Goal: Contribute content: Add original content to the website for others to see

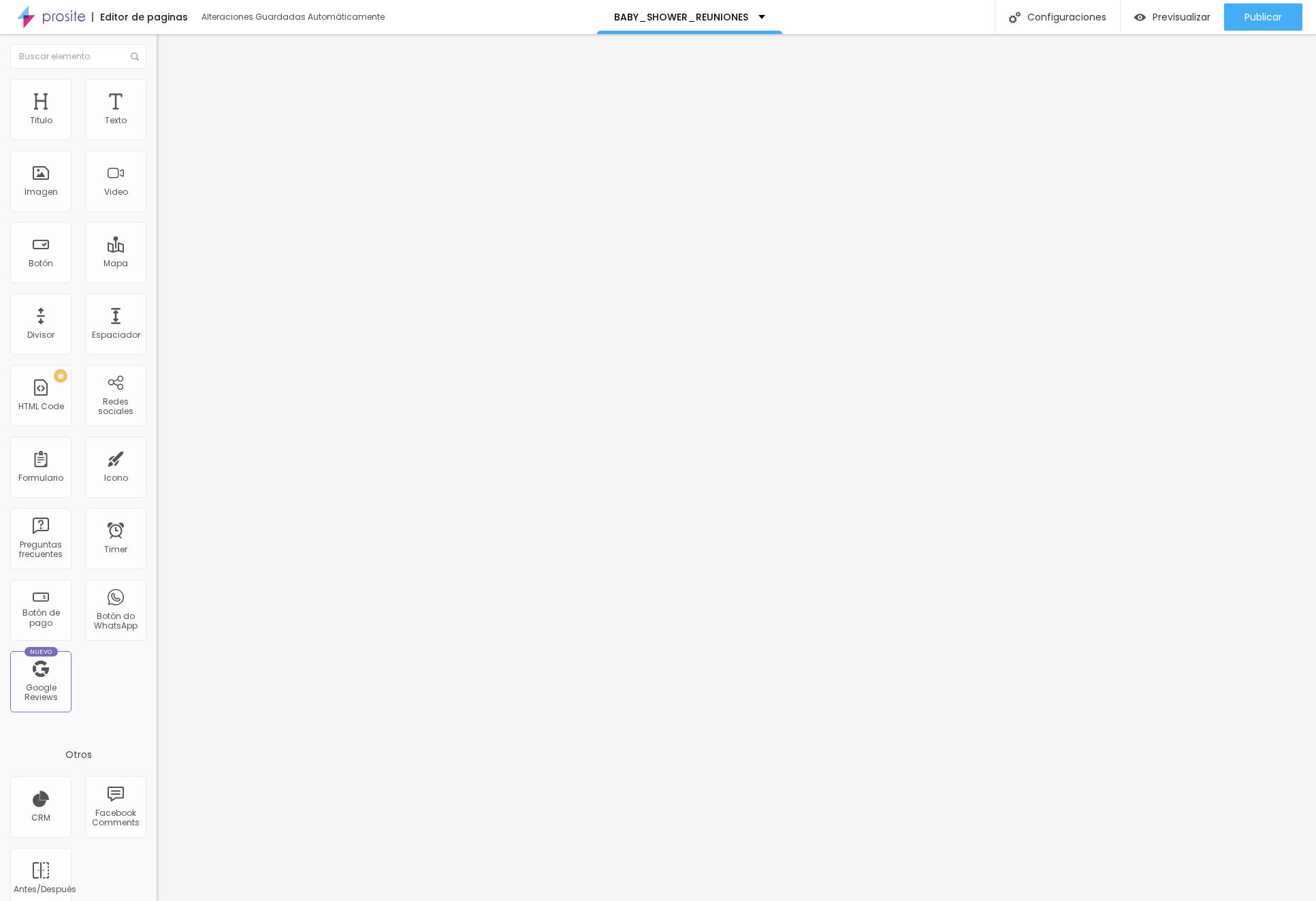
click at [156, 117] on span "Cambiar image" at bounding box center [194, 111] width 77 height 12
click at [1253, 21] on span "Publicar" at bounding box center [1263, 17] width 38 height 11
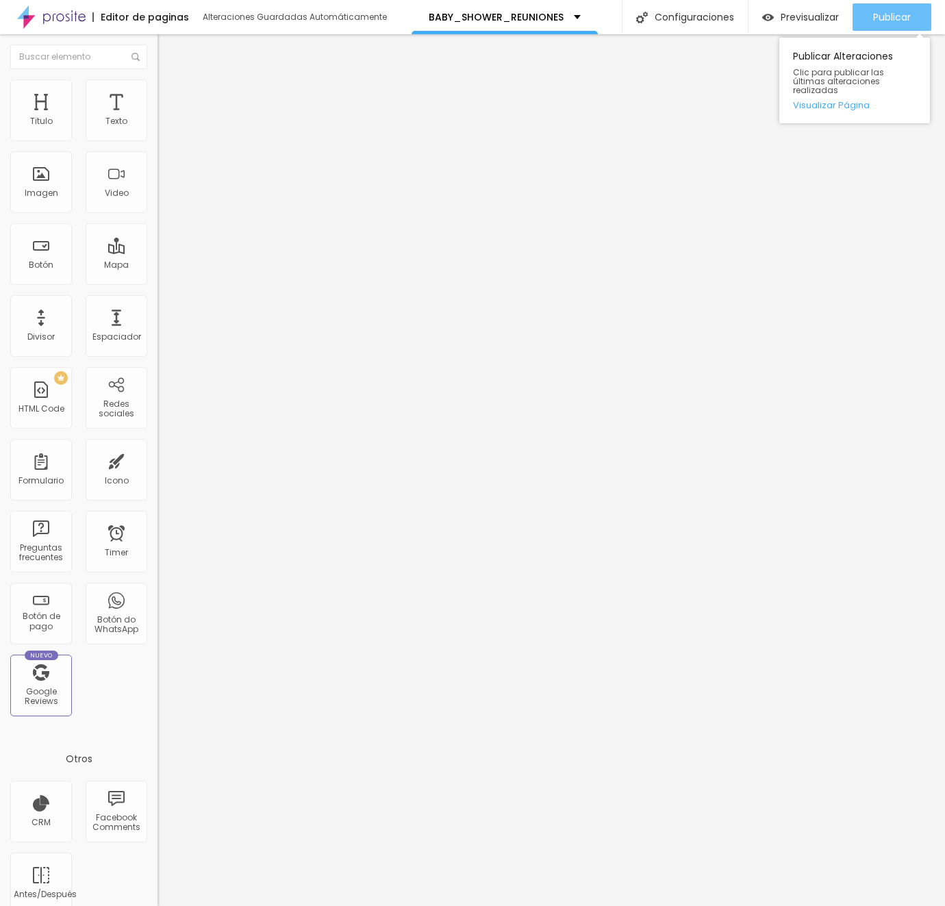
click at [880, 22] on span "Publicar" at bounding box center [892, 17] width 38 height 11
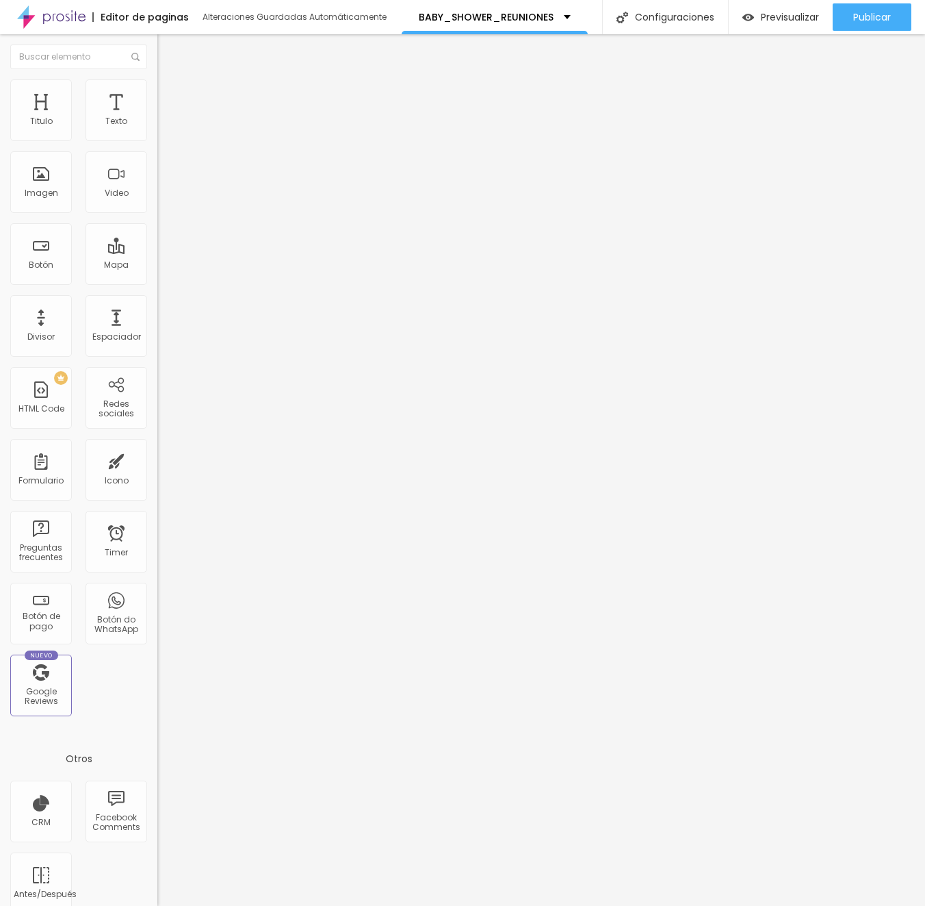
click at [157, 118] on span "Cambiar image" at bounding box center [195, 112] width 77 height 12
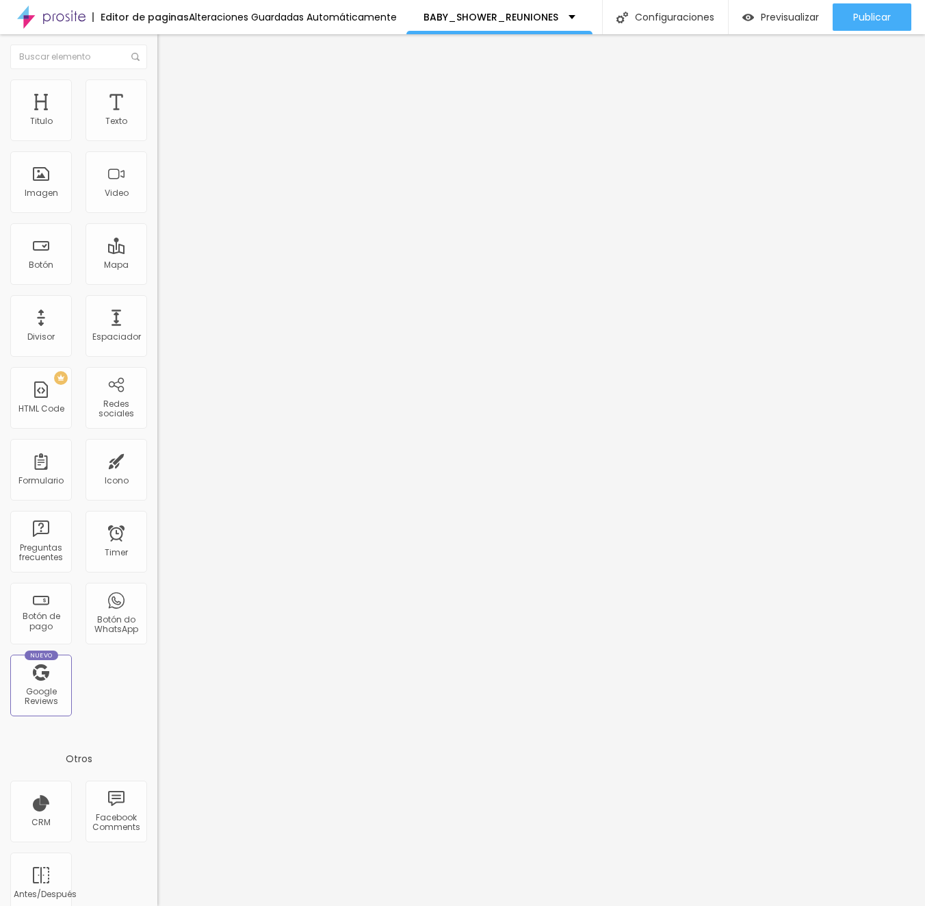
click at [875, 25] on div "Publicar" at bounding box center [873, 16] width 38 height 27
click at [157, 118] on span "Cambiar image" at bounding box center [195, 112] width 77 height 12
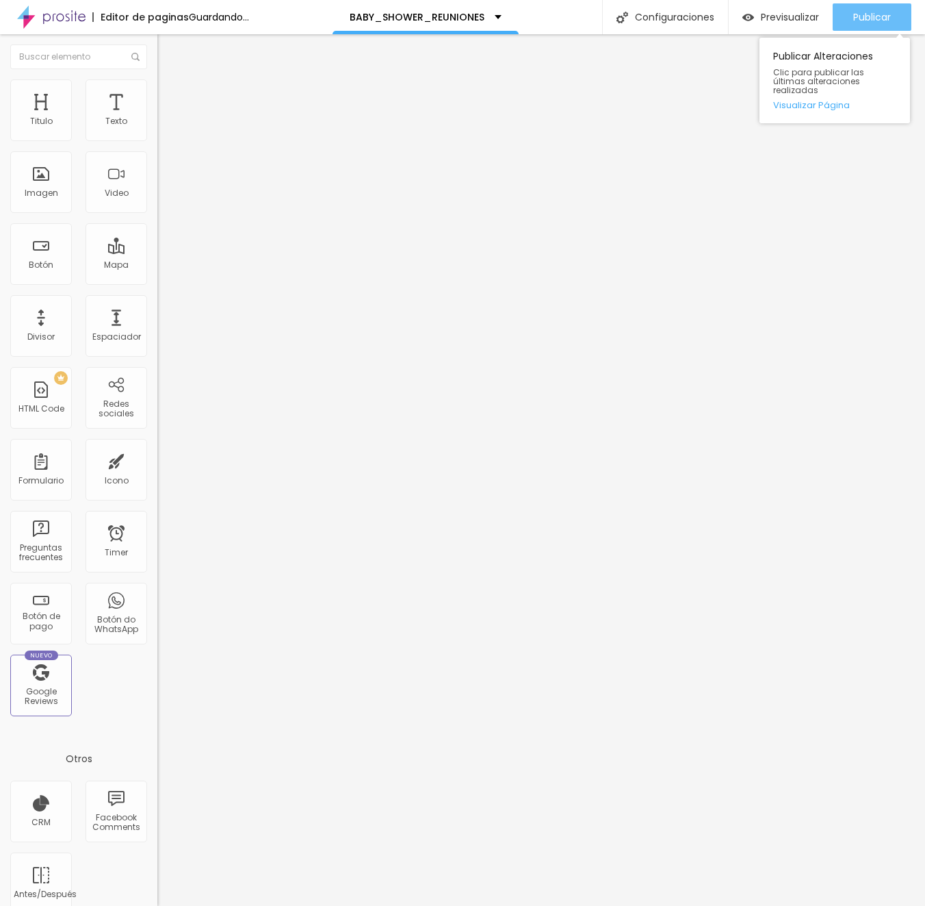
click at [878, 15] on span "Publicar" at bounding box center [873, 17] width 38 height 11
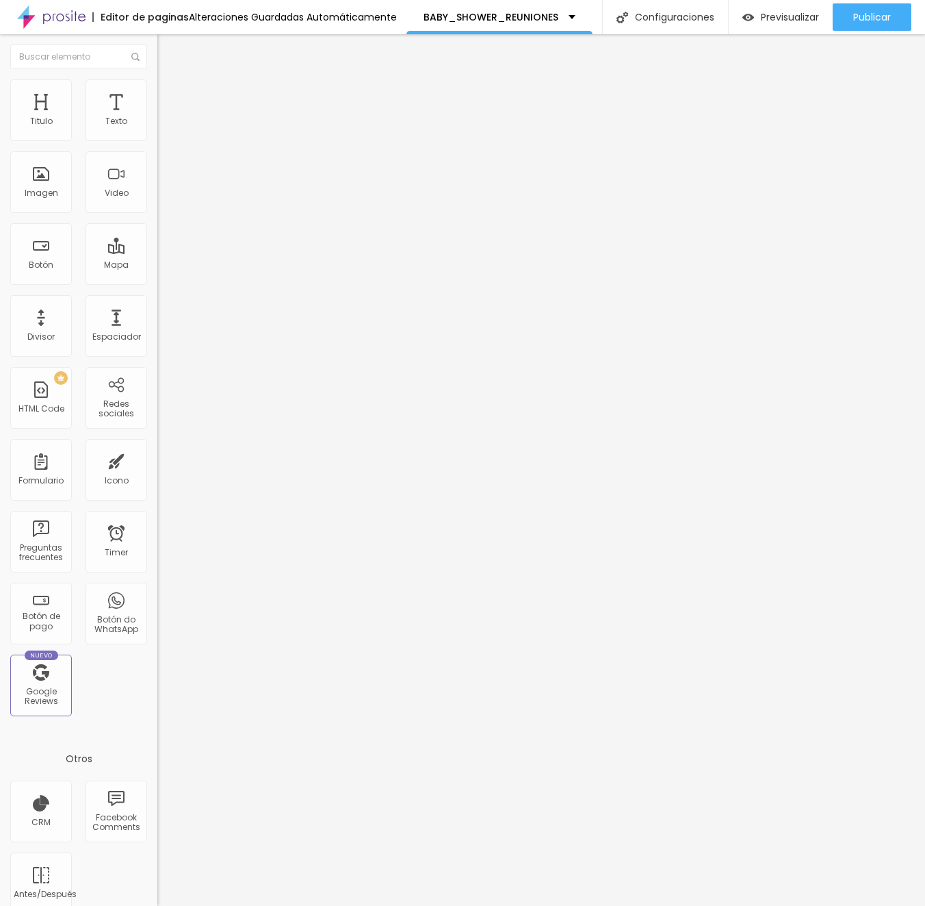
click at [157, 118] on span "Cambiar image" at bounding box center [195, 112] width 77 height 12
click at [878, 21] on span "Publicar" at bounding box center [873, 17] width 38 height 11
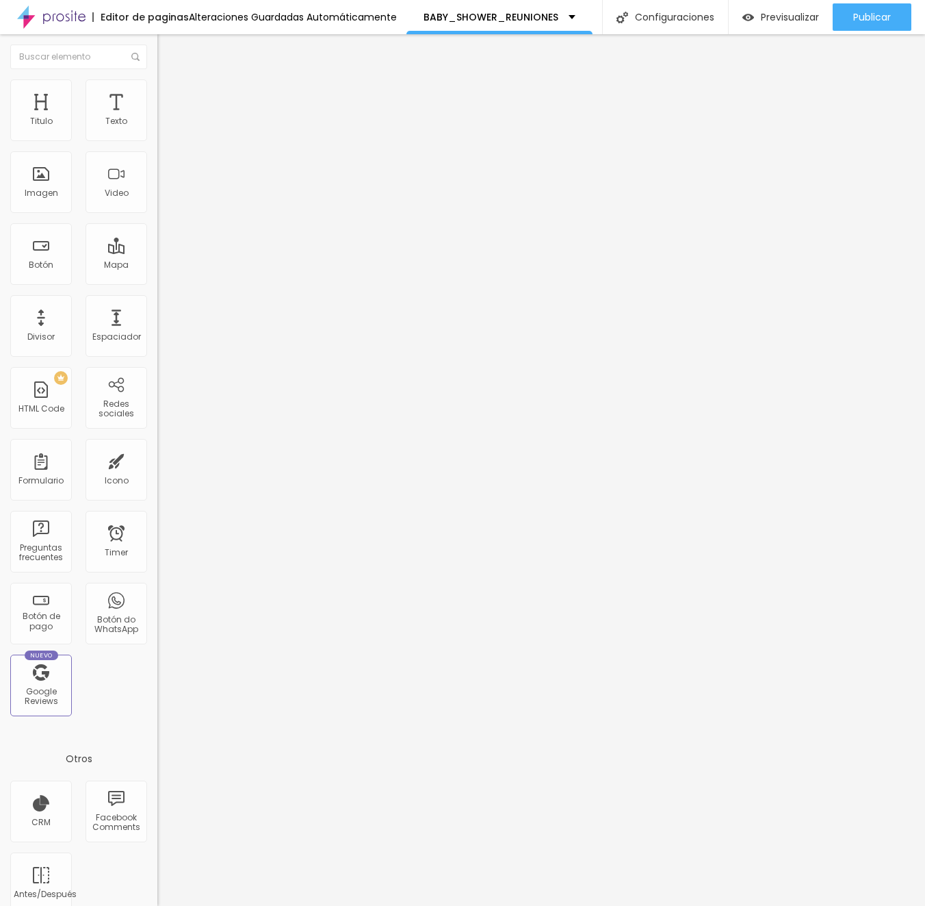
click at [157, 118] on span "Cambiar image" at bounding box center [195, 112] width 77 height 12
click at [869, 21] on span "Publicar" at bounding box center [873, 17] width 38 height 11
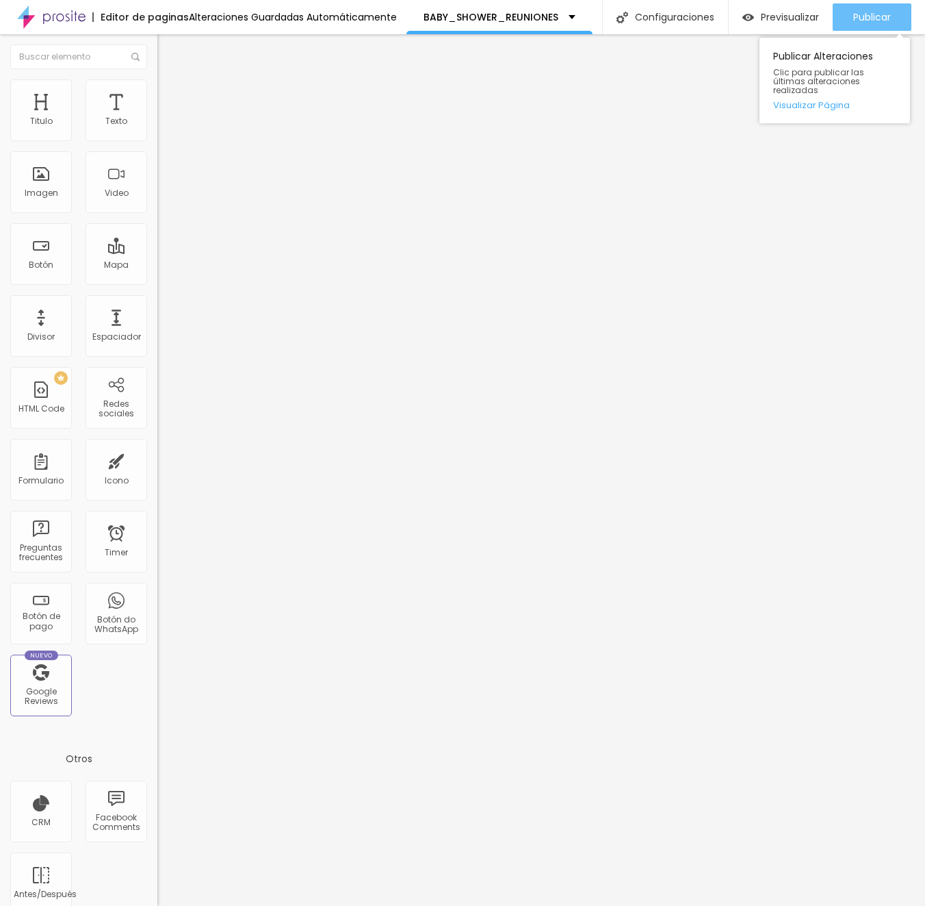
click at [871, 22] on span "Publicar" at bounding box center [873, 17] width 38 height 11
